Goal: Task Accomplishment & Management: Manage account settings

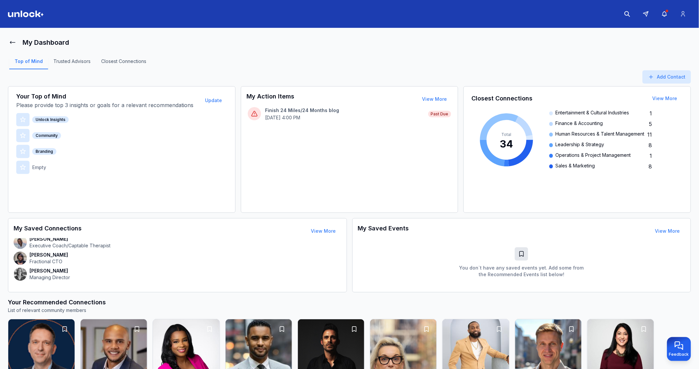
scroll to position [147, 0]
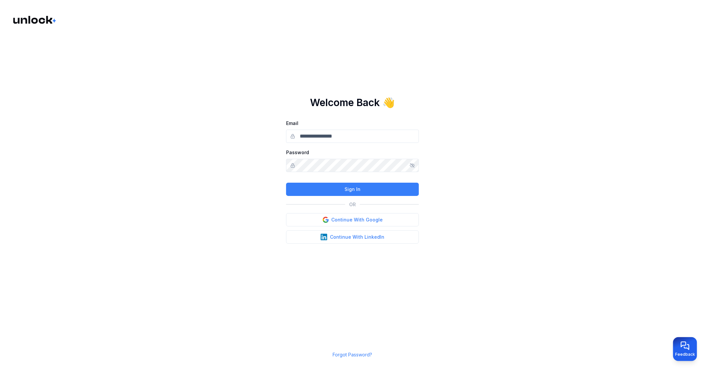
type input "**********"
click at [353, 187] on button "Sign In" at bounding box center [352, 189] width 133 height 13
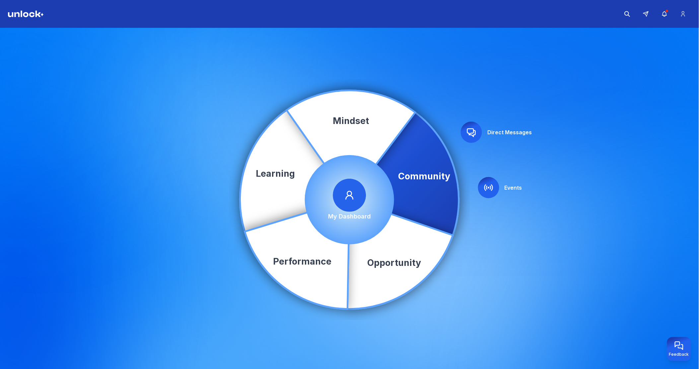
click at [558, 151] on div "Community Learning Opportunity Performance Mindset Direct Messages Events My Da…" at bounding box center [349, 200] width 699 height 344
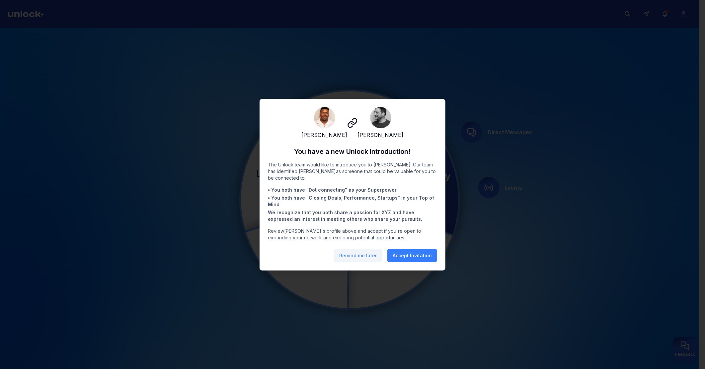
click at [367, 259] on button "Remind me later" at bounding box center [358, 255] width 48 height 13
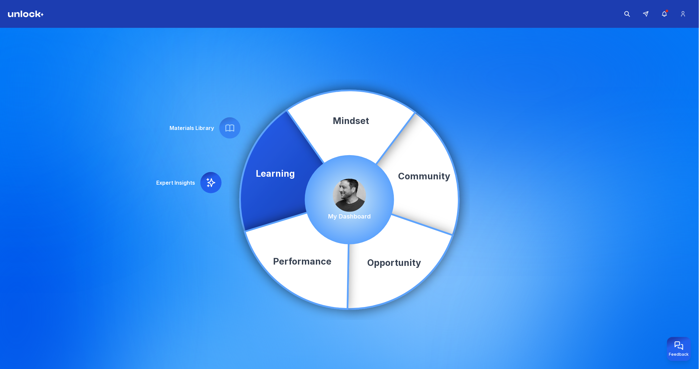
click at [551, 82] on div "Community Learning Opportunity Performance Mindset Expert Insights Materials Li…" at bounding box center [349, 200] width 699 height 344
